Goal: Find contact information: Find contact information

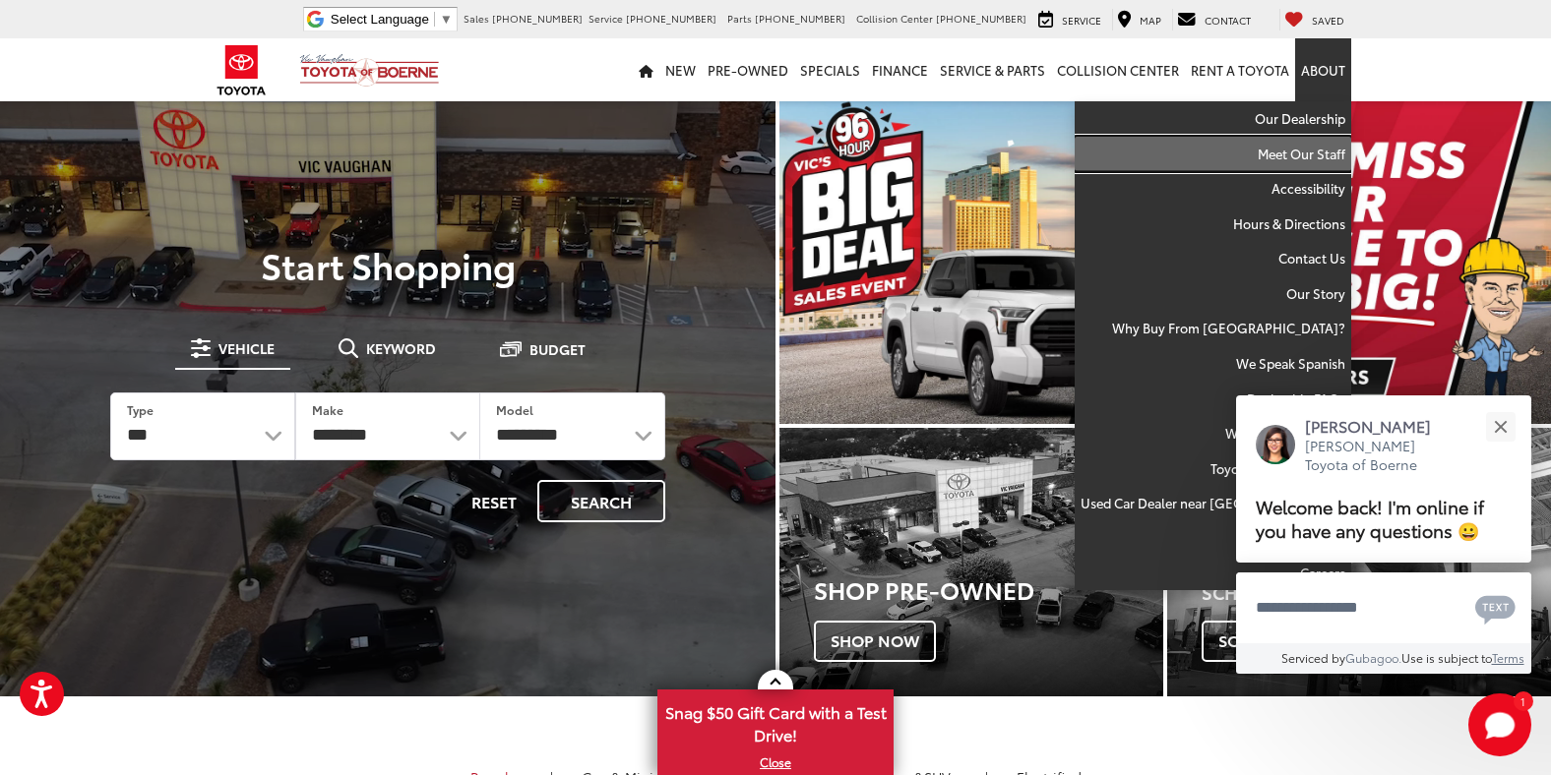
click at [1282, 157] on link "Meet Our Staff" at bounding box center [1212, 154] width 276 height 35
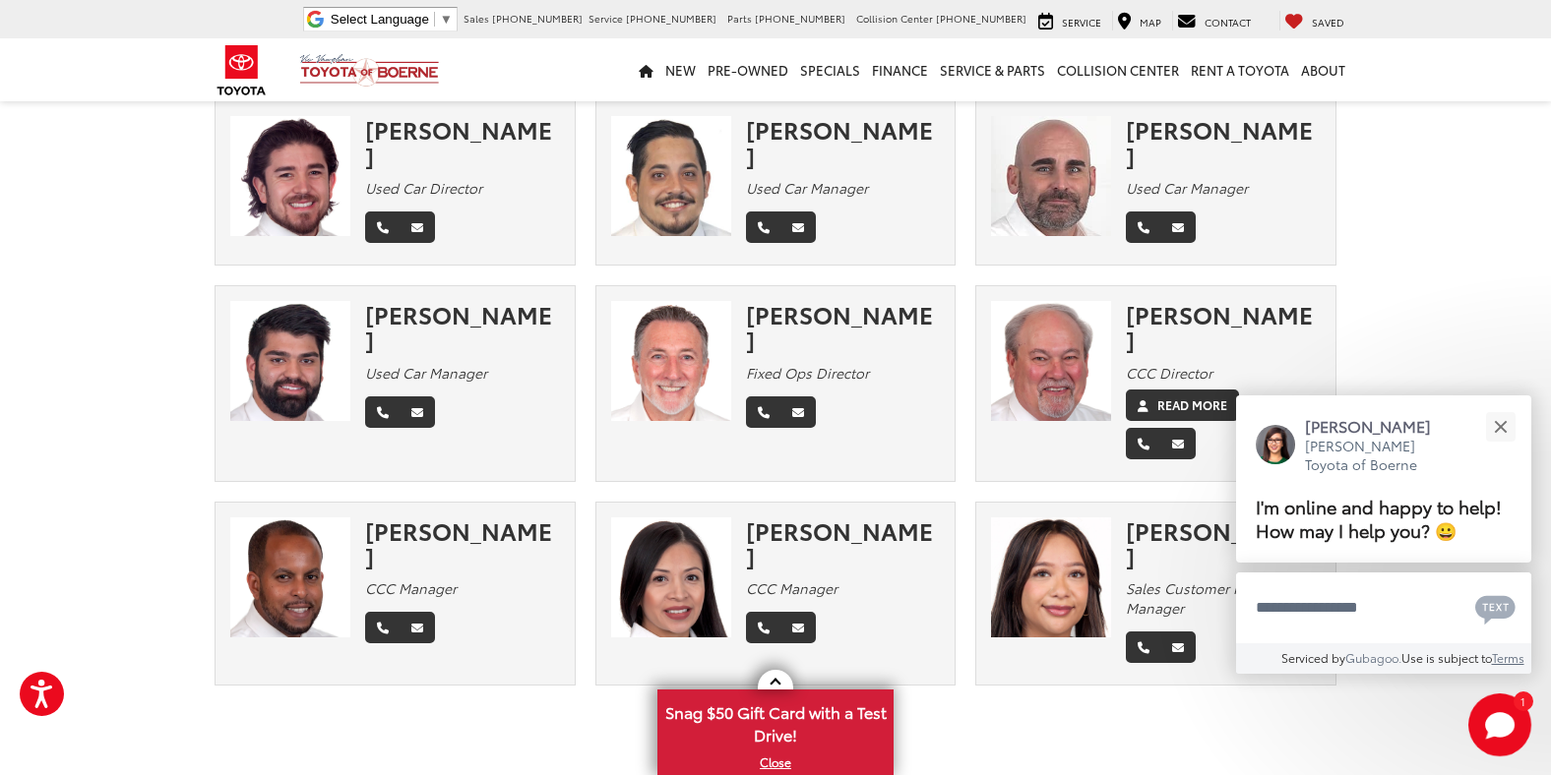
scroll to position [538, 0]
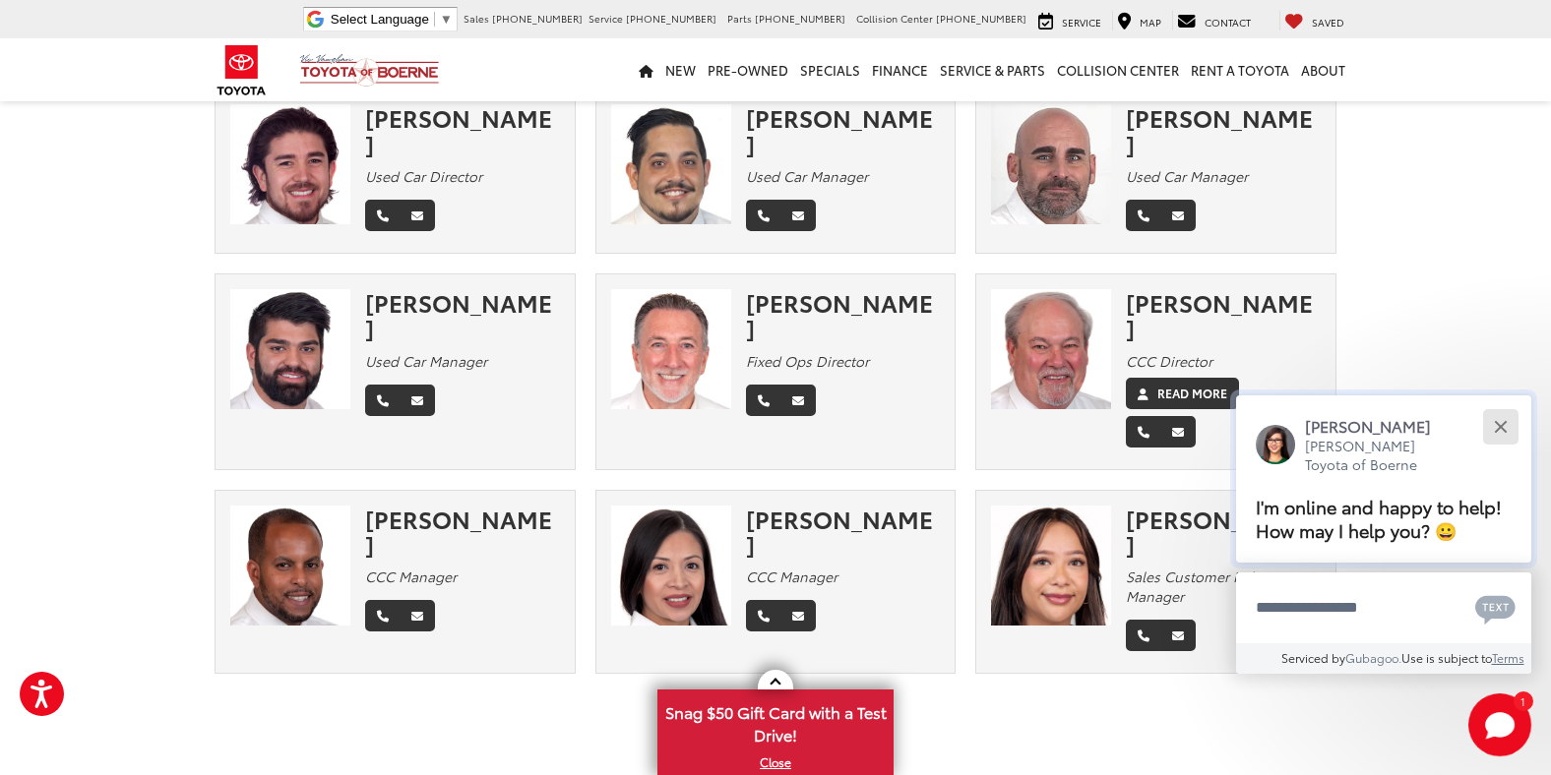
click at [1503, 421] on div "Close" at bounding box center [1499, 426] width 13 height 13
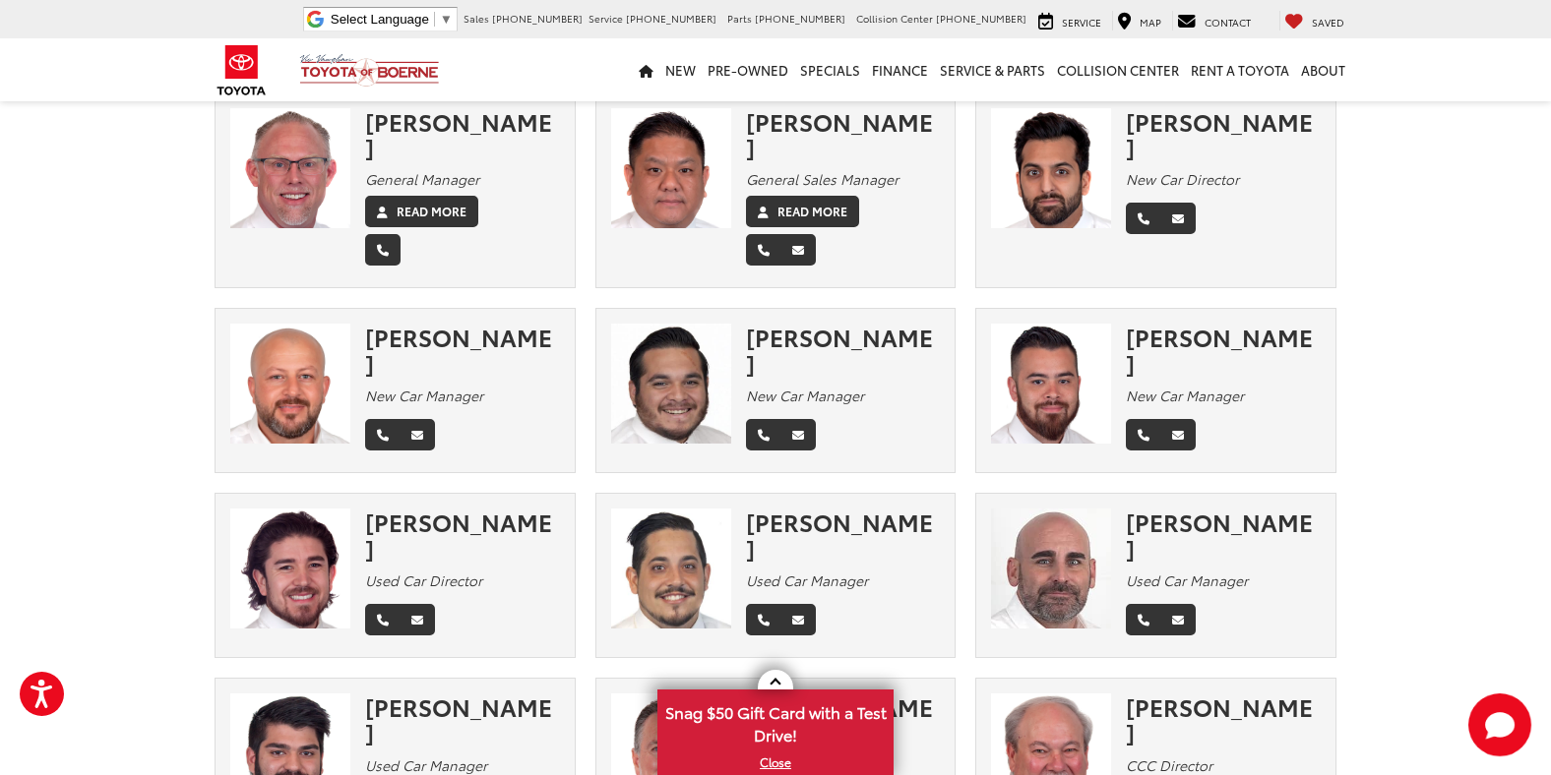
scroll to position [0, 0]
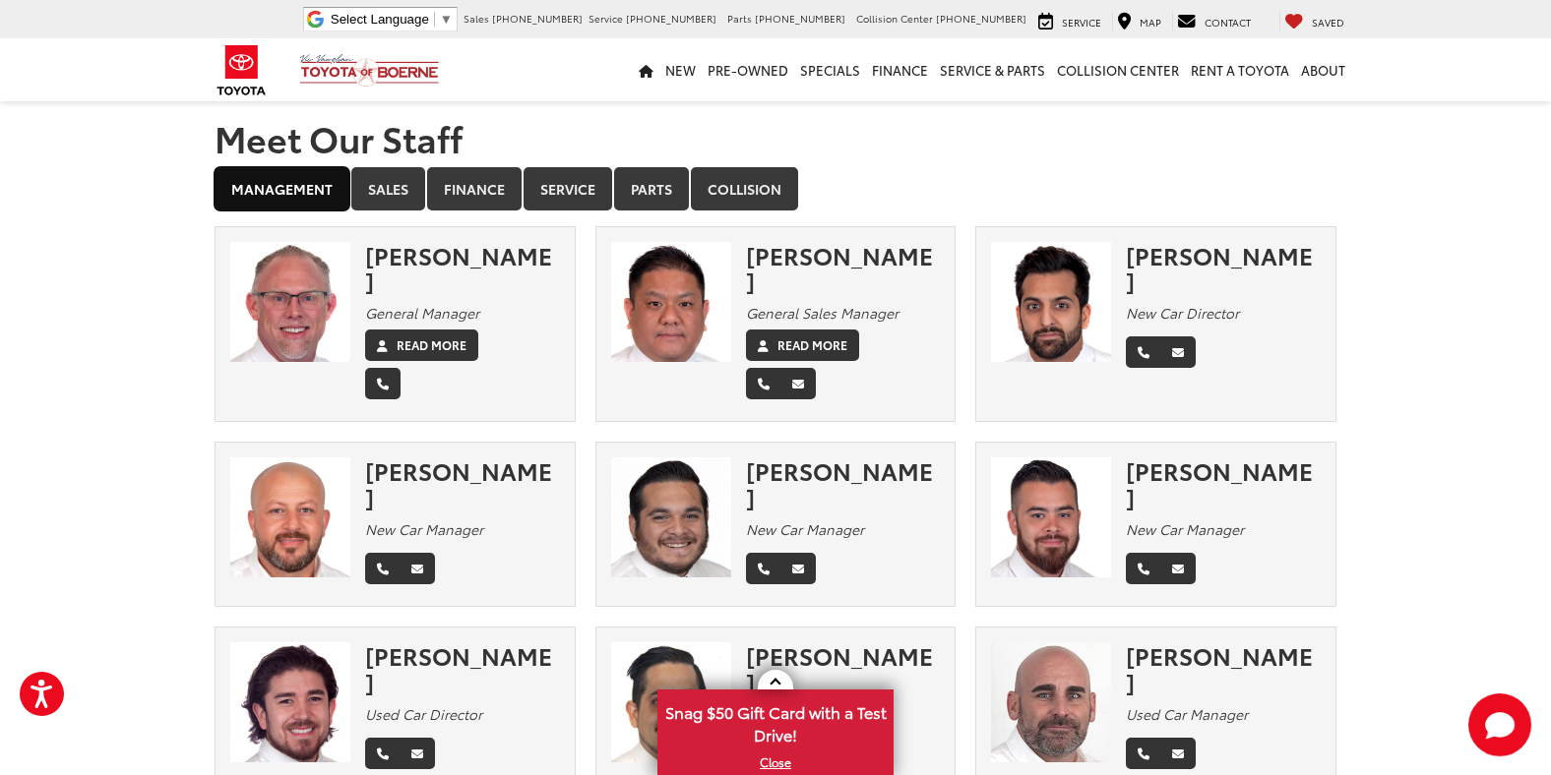
click at [309, 189] on link "Management" at bounding box center [281, 188] width 135 height 43
click at [396, 196] on link "Sales" at bounding box center [388, 188] width 74 height 43
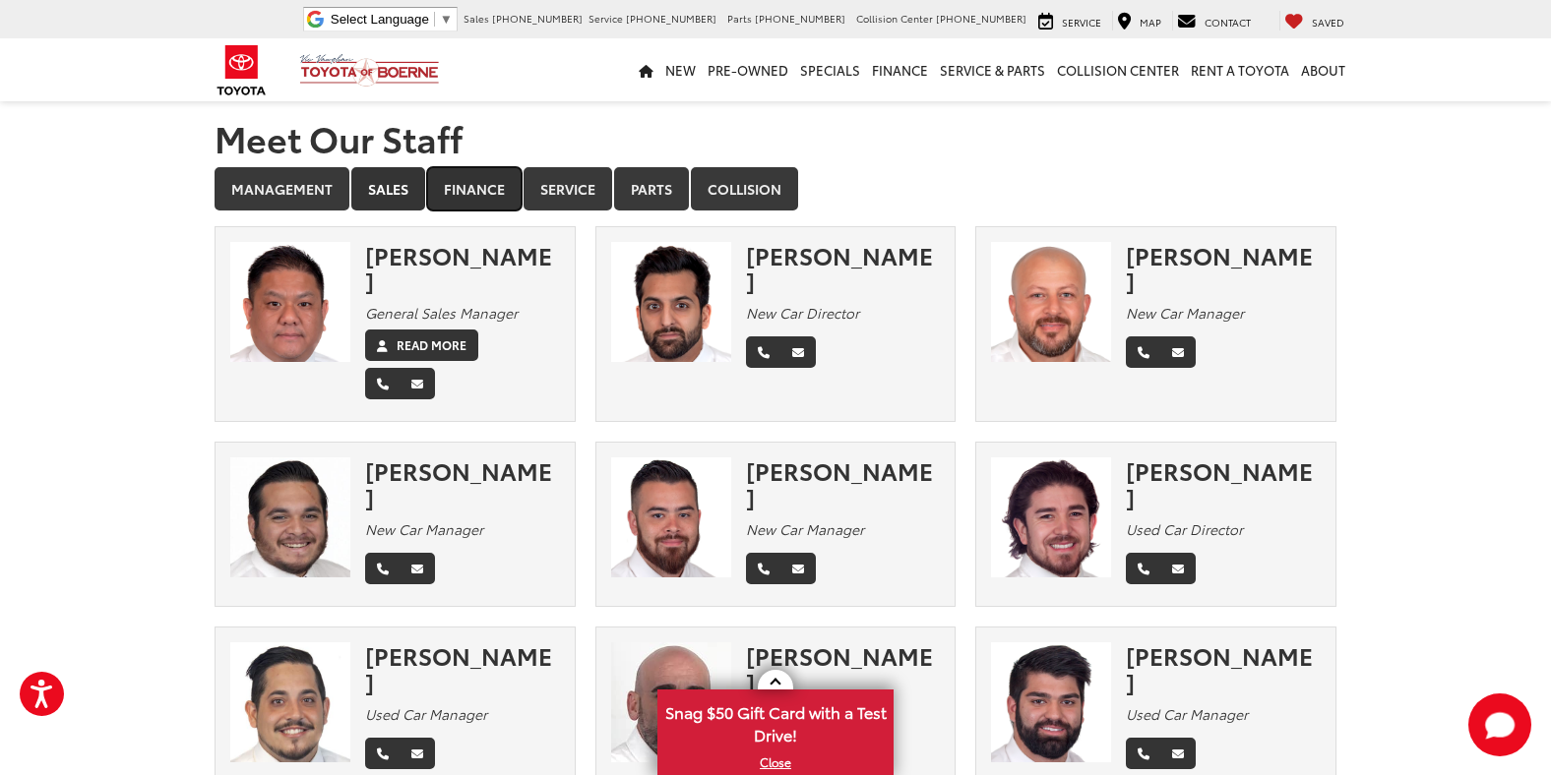
click at [485, 193] on link "Finance" at bounding box center [474, 188] width 94 height 43
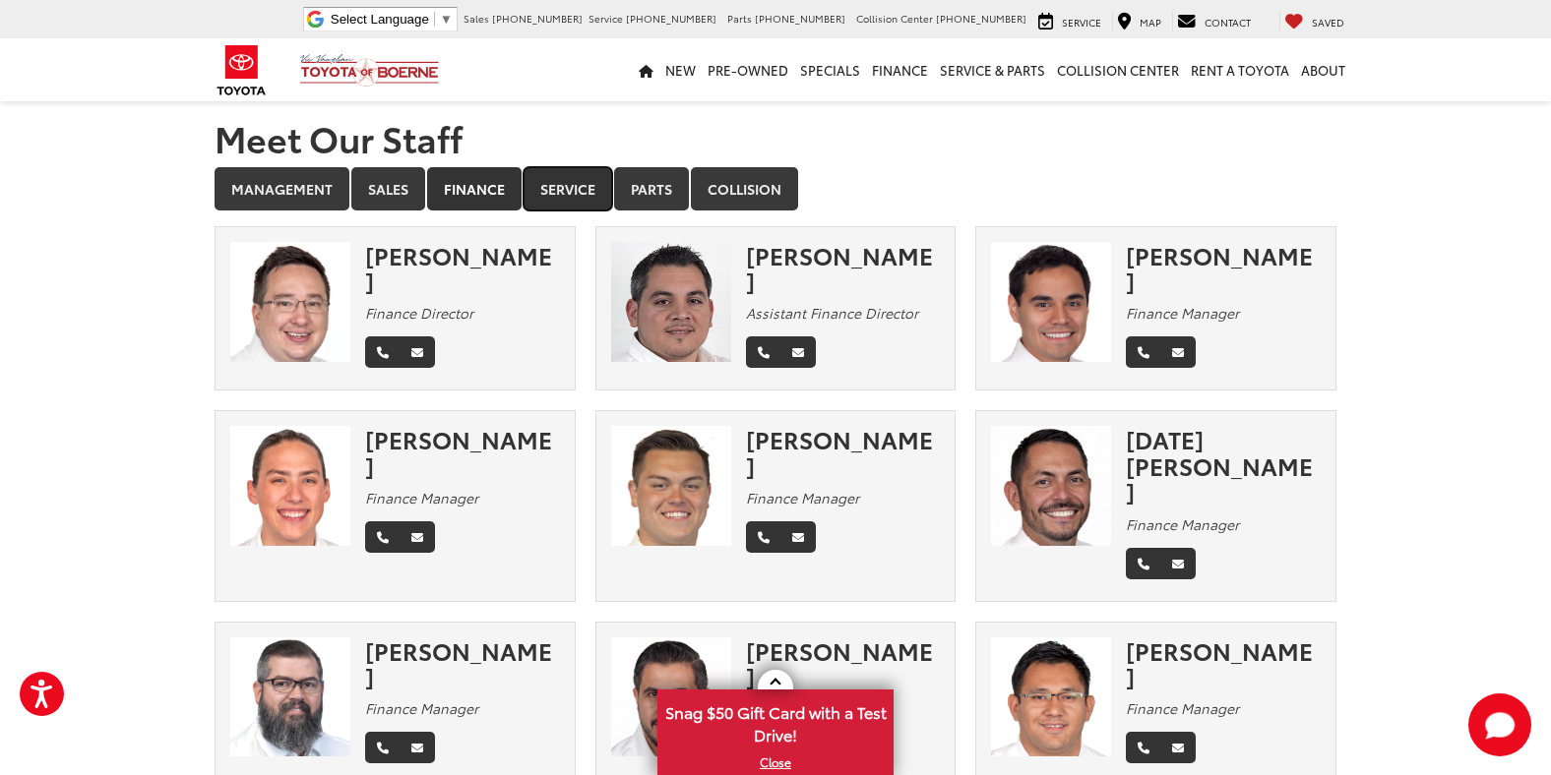
click at [572, 195] on link "Service" at bounding box center [567, 188] width 89 height 43
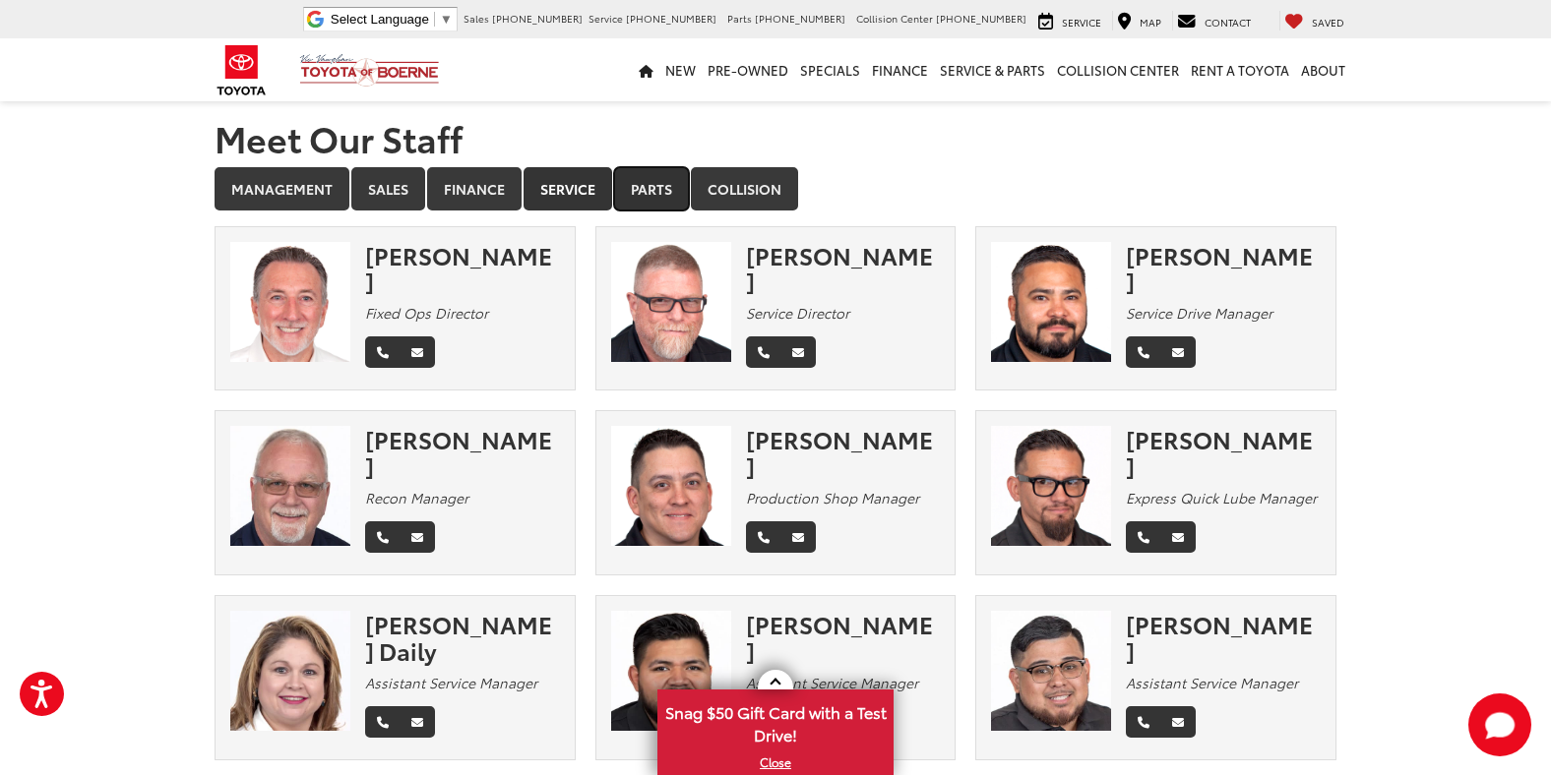
click at [671, 191] on link "Parts" at bounding box center [651, 188] width 75 height 43
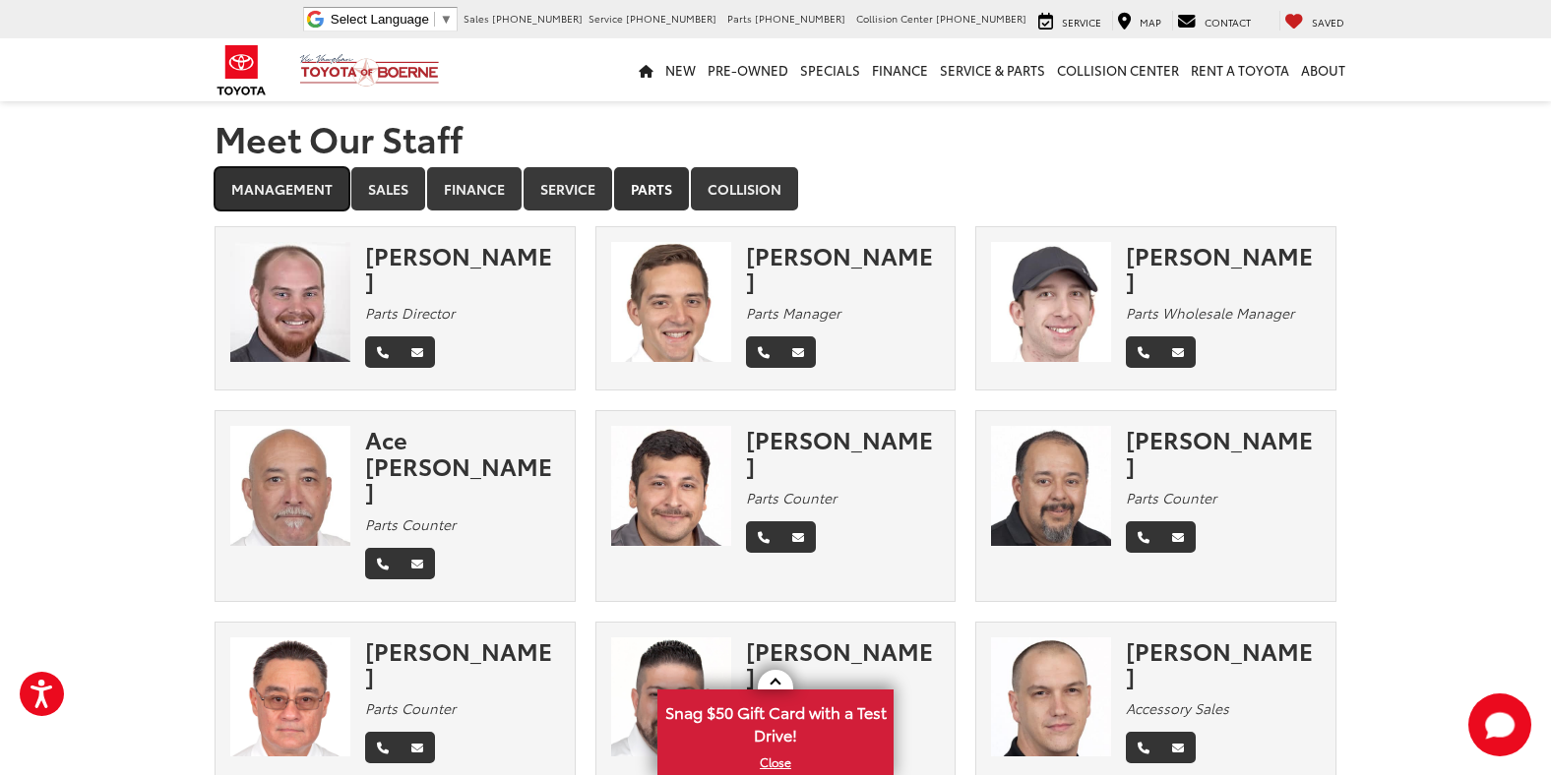
click at [239, 177] on link "Management" at bounding box center [281, 188] width 135 height 43
